Goal: Task Accomplishment & Management: Manage account settings

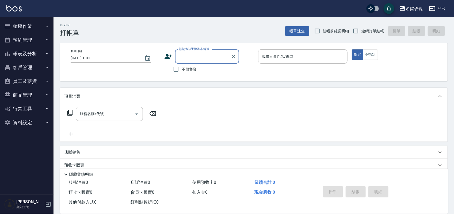
click at [30, 84] on button "員工及薪資" at bounding box center [26, 81] width 49 height 14
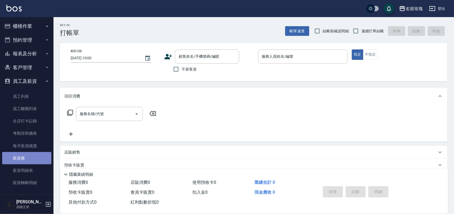
click at [35, 154] on link "薪資條" at bounding box center [26, 158] width 49 height 12
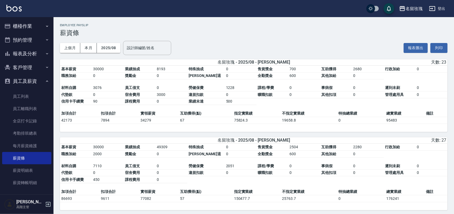
drag, startPoint x: 443, startPoint y: 47, endPoint x: 352, endPoint y: 190, distance: 169.7
click at [444, 47] on button "列印" at bounding box center [438, 48] width 17 height 10
click at [16, 169] on link "薪資明細表" at bounding box center [26, 171] width 49 height 12
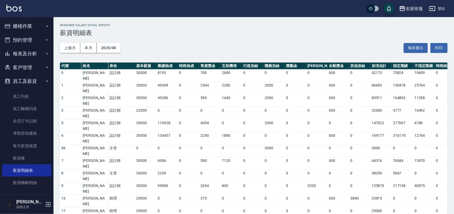
drag, startPoint x: 443, startPoint y: 51, endPoint x: 355, endPoint y: 193, distance: 166.8
click at [443, 51] on button "列印" at bounding box center [438, 48] width 17 height 10
click at [416, 7] on div "名留玫瑰" at bounding box center [414, 8] width 17 height 7
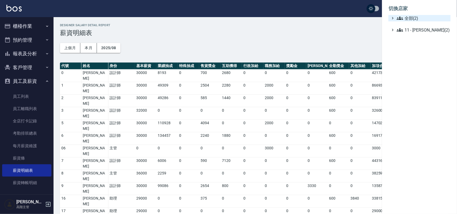
click at [397, 17] on icon at bounding box center [399, 18] width 6 height 6
click at [409, 25] on span "名留德行" at bounding box center [422, 24] width 52 height 6
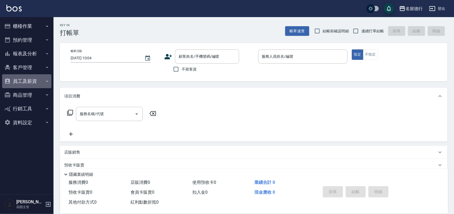
click at [23, 82] on button "員工及薪資" at bounding box center [26, 81] width 49 height 14
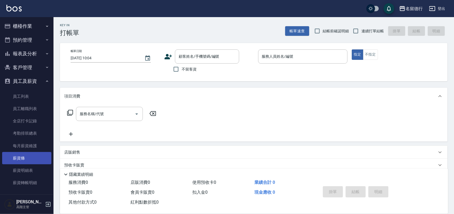
click at [30, 158] on link "薪資條" at bounding box center [26, 158] width 49 height 12
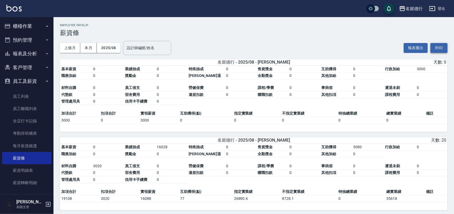
click at [437, 47] on button "列印" at bounding box center [438, 48] width 17 height 10
click at [20, 171] on link "薪資明細表" at bounding box center [26, 171] width 49 height 12
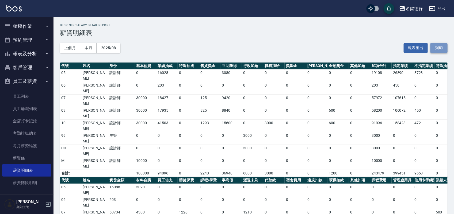
click at [435, 47] on button "列印" at bounding box center [438, 48] width 17 height 10
click at [410, 6] on div "名留德行" at bounding box center [414, 8] width 17 height 7
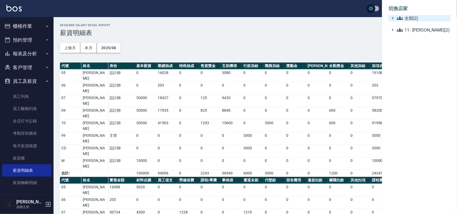
click at [407, 18] on span "全部(2)" at bounding box center [422, 18] width 52 height 6
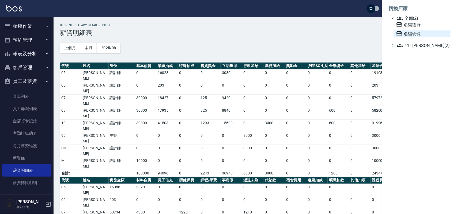
click at [411, 35] on span "名留玫瑰" at bounding box center [422, 33] width 52 height 6
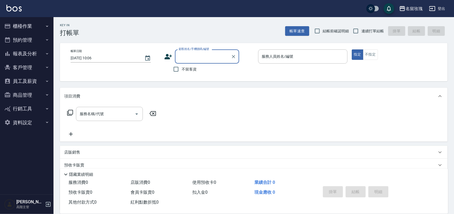
click at [26, 54] on button "報表及分析" at bounding box center [26, 54] width 49 height 14
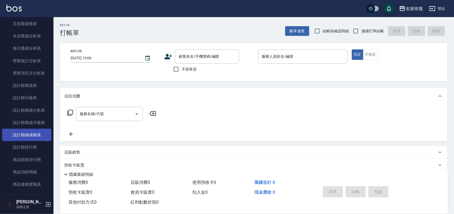
scroll to position [167, 0]
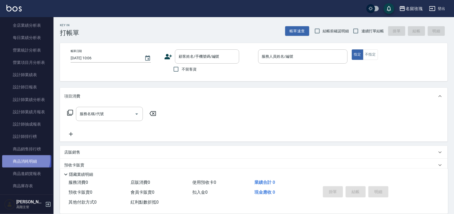
click at [23, 160] on link "商品消耗明細" at bounding box center [26, 161] width 49 height 12
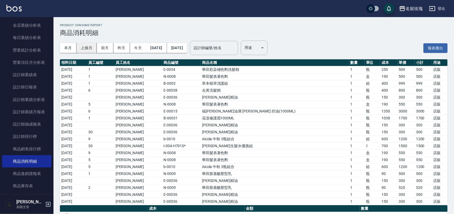
click at [88, 48] on button "上個月" at bounding box center [87, 48] width 20 height 10
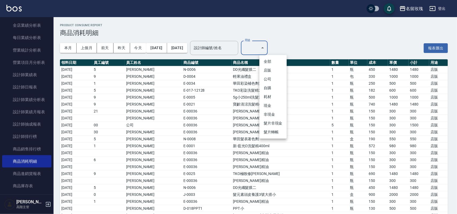
click at [269, 87] on li "自購" at bounding box center [272, 88] width 27 height 9
type input "自購"
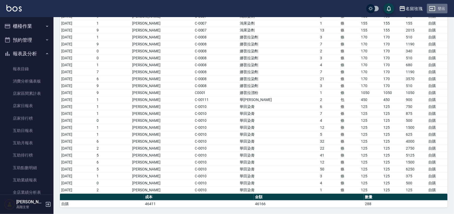
click at [446, 9] on button "登出" at bounding box center [437, 9] width 21 height 10
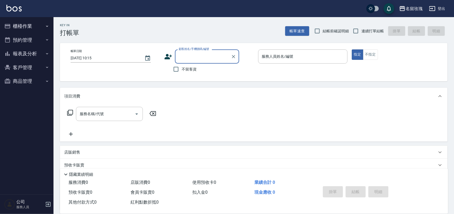
drag, startPoint x: 342, startPoint y: 33, endPoint x: 358, endPoint y: 30, distance: 15.6
click at [342, 33] on span "結帳前確認明細" at bounding box center [336, 31] width 26 height 6
click at [323, 33] on input "結帳前確認明細" at bounding box center [317, 30] width 11 height 11
checkbox input "true"
click at [363, 30] on span "連續打單結帳" at bounding box center [372, 31] width 22 height 6
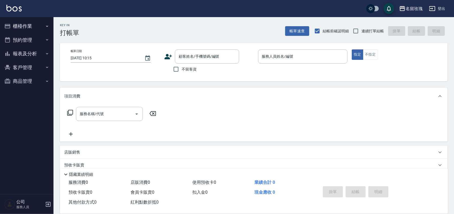
click at [361, 30] on input "連續打單結帳" at bounding box center [355, 30] width 11 height 11
checkbox input "true"
click at [177, 71] on input "不留客資" at bounding box center [175, 69] width 11 height 11
checkbox input "true"
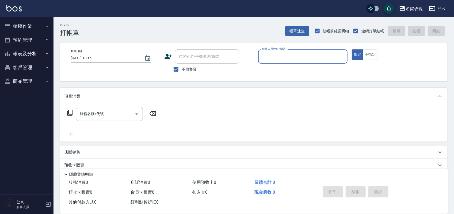
click at [34, 28] on button "櫃檯作業" at bounding box center [26, 26] width 49 height 14
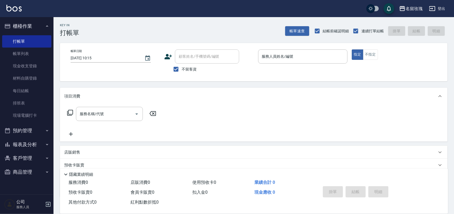
click at [43, 30] on button "櫃檯作業" at bounding box center [26, 26] width 49 height 14
